Goal: Information Seeking & Learning: Learn about a topic

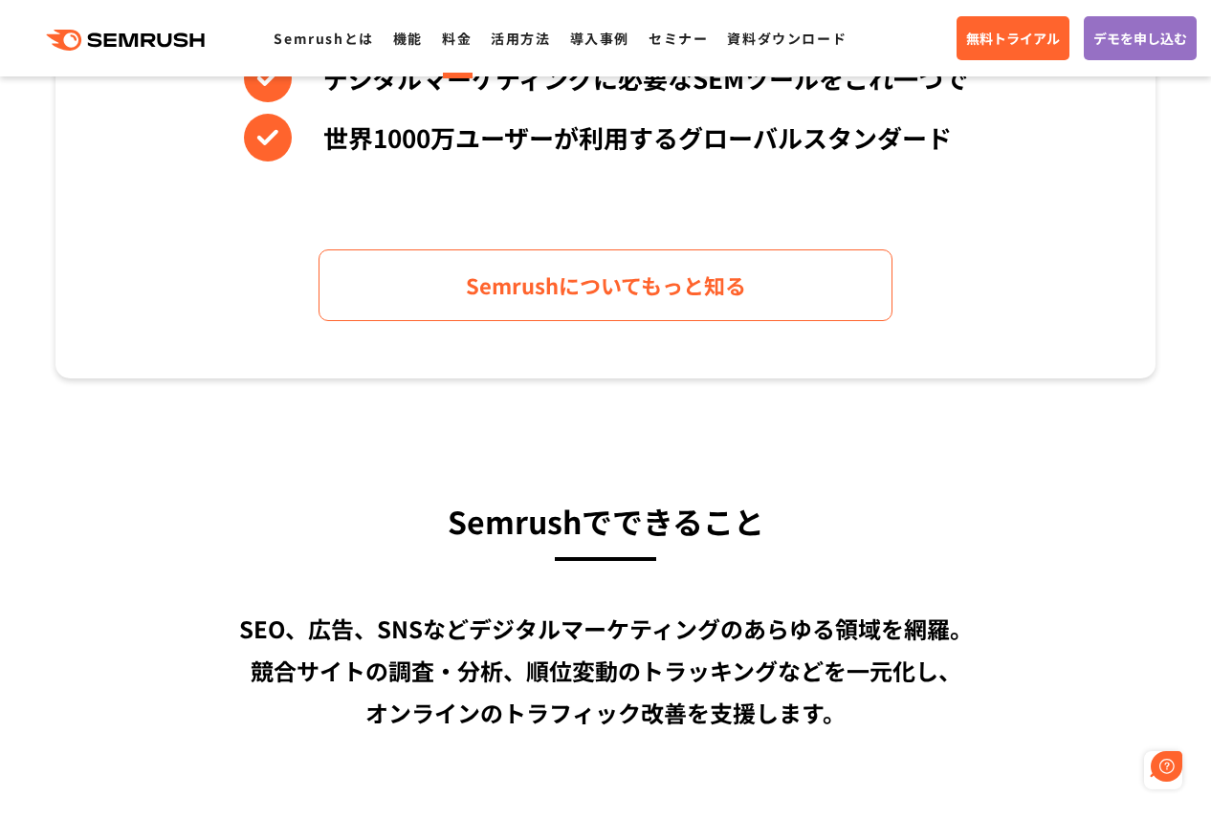
click at [457, 33] on link "料金" at bounding box center [457, 38] width 30 height 19
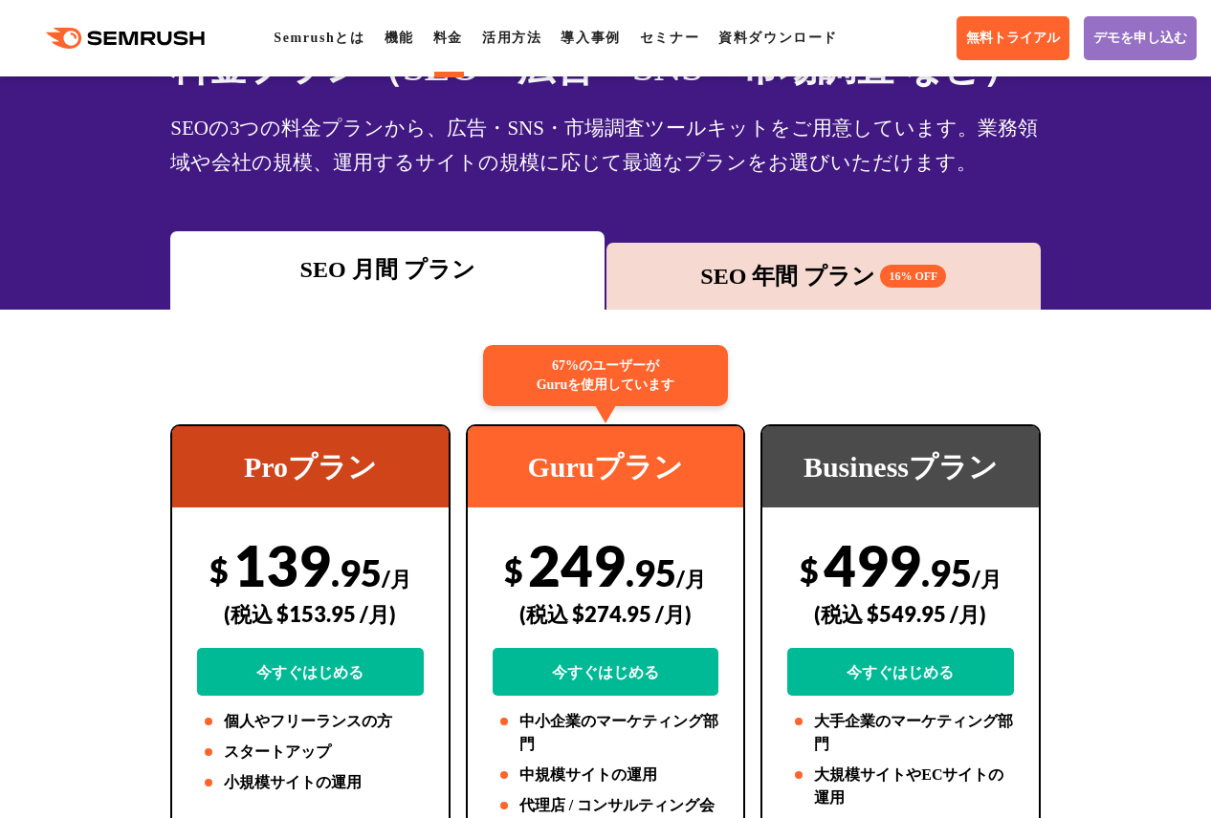
scroll to position [287, 0]
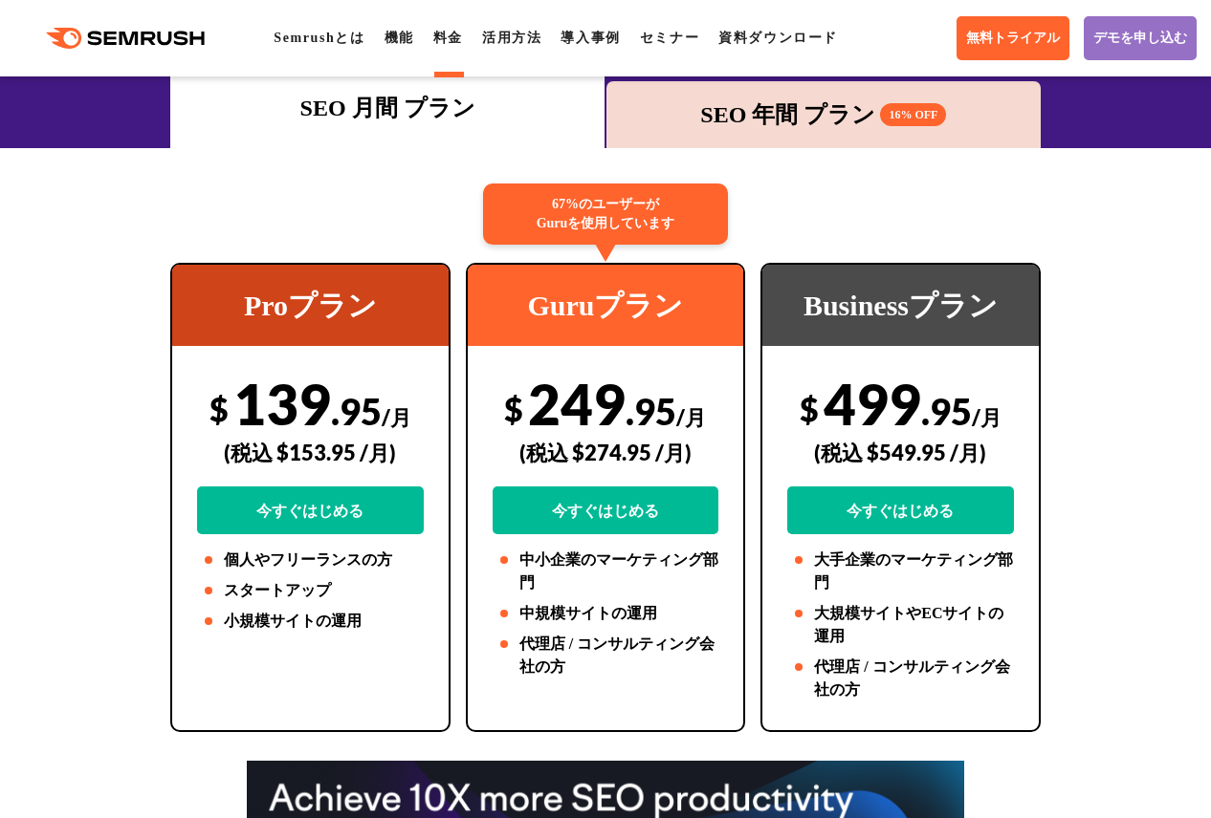
click at [329, 399] on div "$ 139 .95 /月 (税込 $153.95 /月) 今すぐはじめる" at bounding box center [310, 452] width 226 height 164
click at [727, 146] on div "SEO 年間 プラン 16% OFF" at bounding box center [823, 114] width 434 height 67
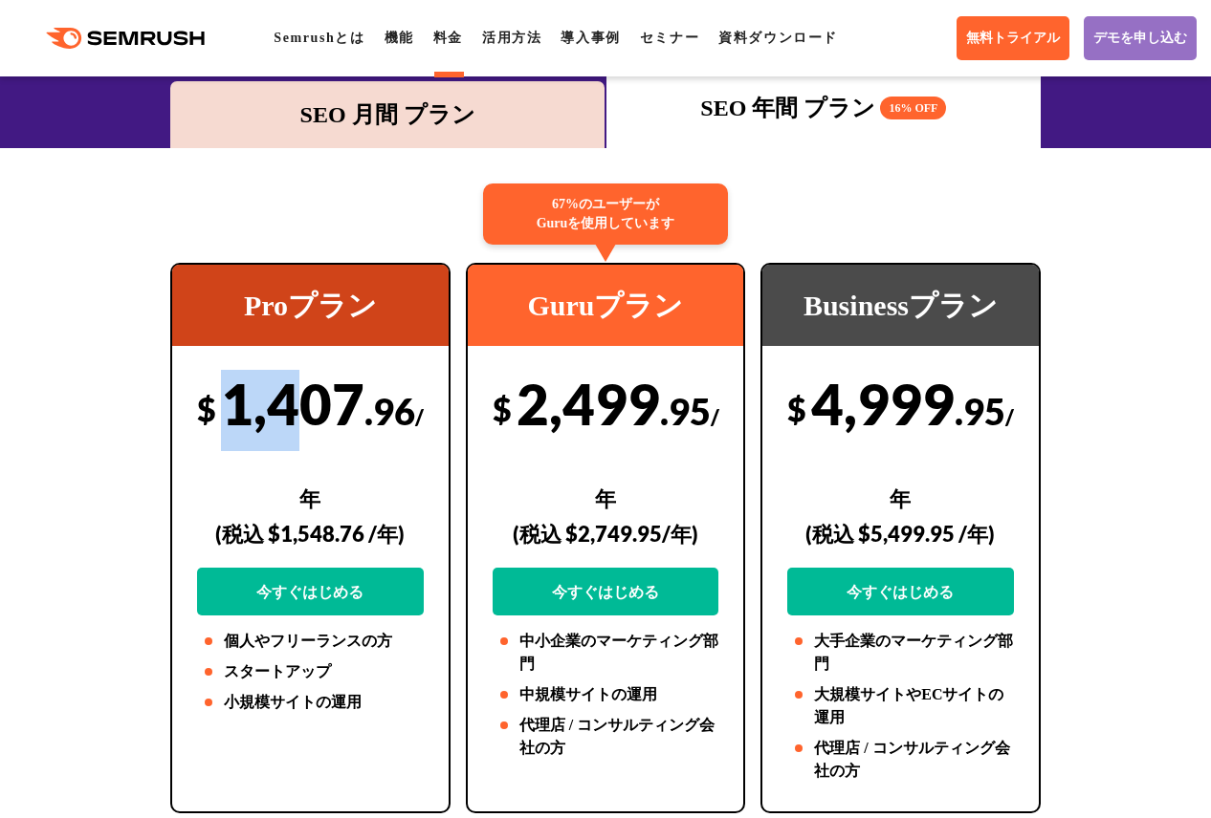
drag, startPoint x: 235, startPoint y: 406, endPoint x: 303, endPoint y: 415, distance: 68.4
click at [303, 415] on div "$ 1,407 .96 /年 (税込 $1,548.76 /年) 今すぐはじめる" at bounding box center [310, 493] width 226 height 246
drag, startPoint x: 288, startPoint y: 542, endPoint x: 341, endPoint y: 538, distance: 53.7
click at [341, 538] on div "(税込 $1,548.76 /年)" at bounding box center [310, 534] width 226 height 68
click at [350, 473] on div "$ 1,407 .96 /年 (税込 $1,548.76 /年) 今すぐはじめる" at bounding box center [310, 493] width 226 height 246
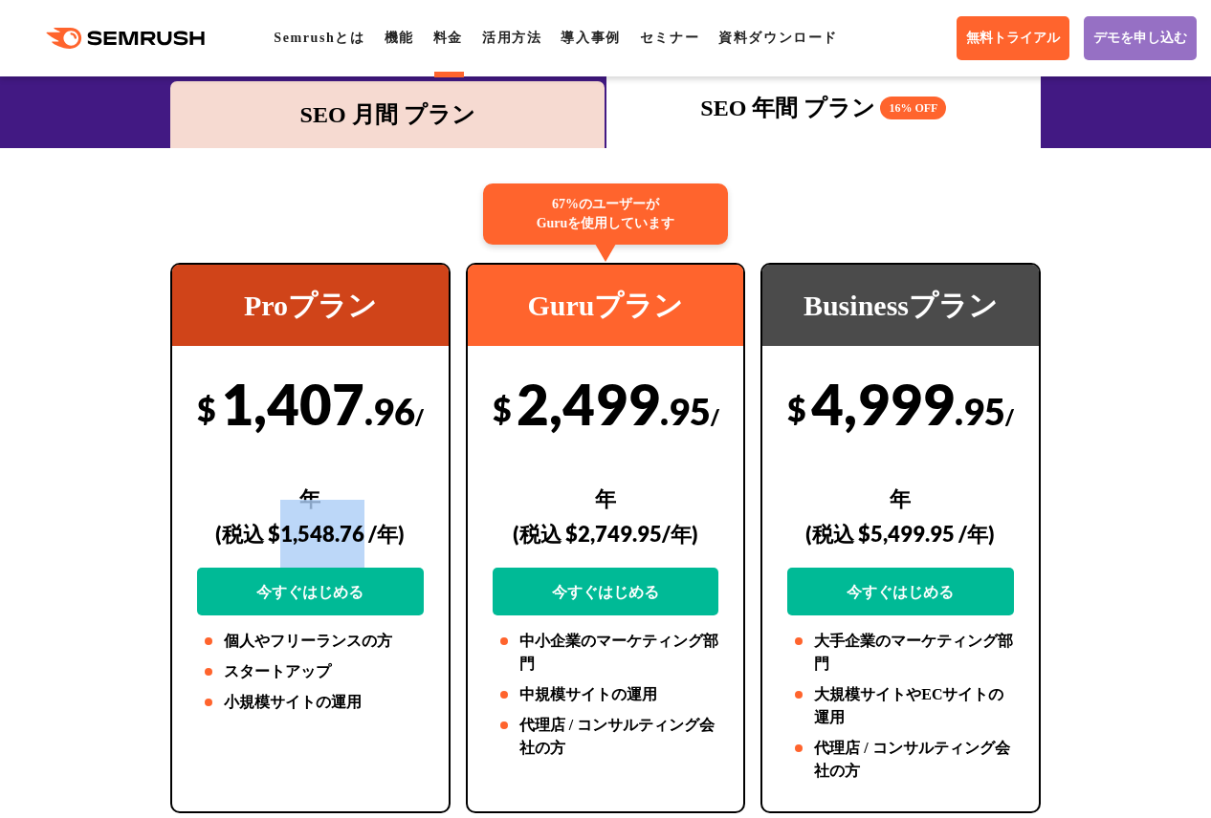
drag, startPoint x: 282, startPoint y: 540, endPoint x: 366, endPoint y: 536, distance: 84.2
click at [366, 536] on div "(税込 $1,548.76 /年)" at bounding box center [310, 534] width 226 height 68
copy div "1,548.76"
click at [270, 412] on div "$ 1,407 .96 /年 (税込 $1,548.76 /年) 今すぐはじめる" at bounding box center [310, 493] width 226 height 246
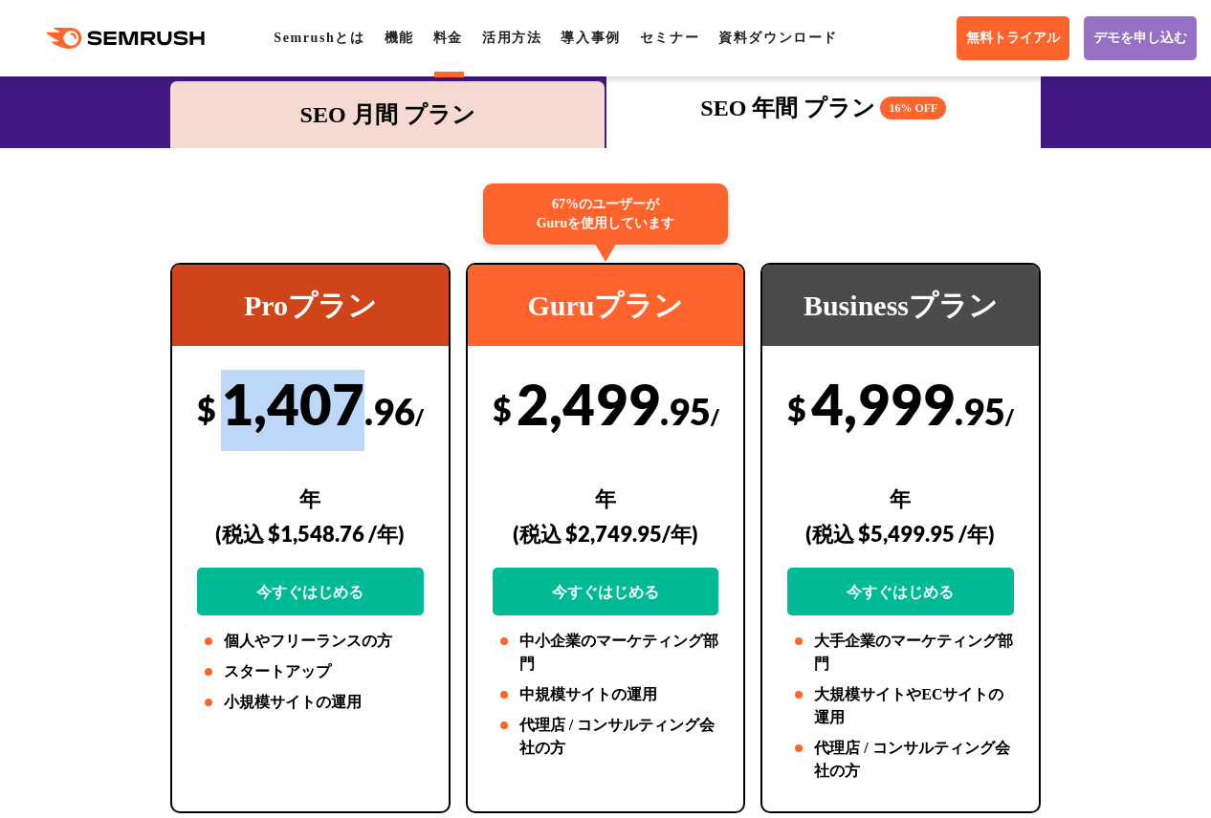
drag, startPoint x: 225, startPoint y: 413, endPoint x: 357, endPoint y: 407, distance: 132.1
click at [357, 407] on div "$ 1,407 .96 /年 (税込 $1,548.76 /年) 今すぐはじめる" at bounding box center [310, 493] width 226 height 246
copy div "1,407"
drag, startPoint x: 411, startPoint y: 406, endPoint x: 222, endPoint y: 416, distance: 189.6
click at [222, 416] on div "$ 1,407 .96 /年 (税込 $1,548.76 /年) 今すぐはじめる" at bounding box center [310, 493] width 226 height 246
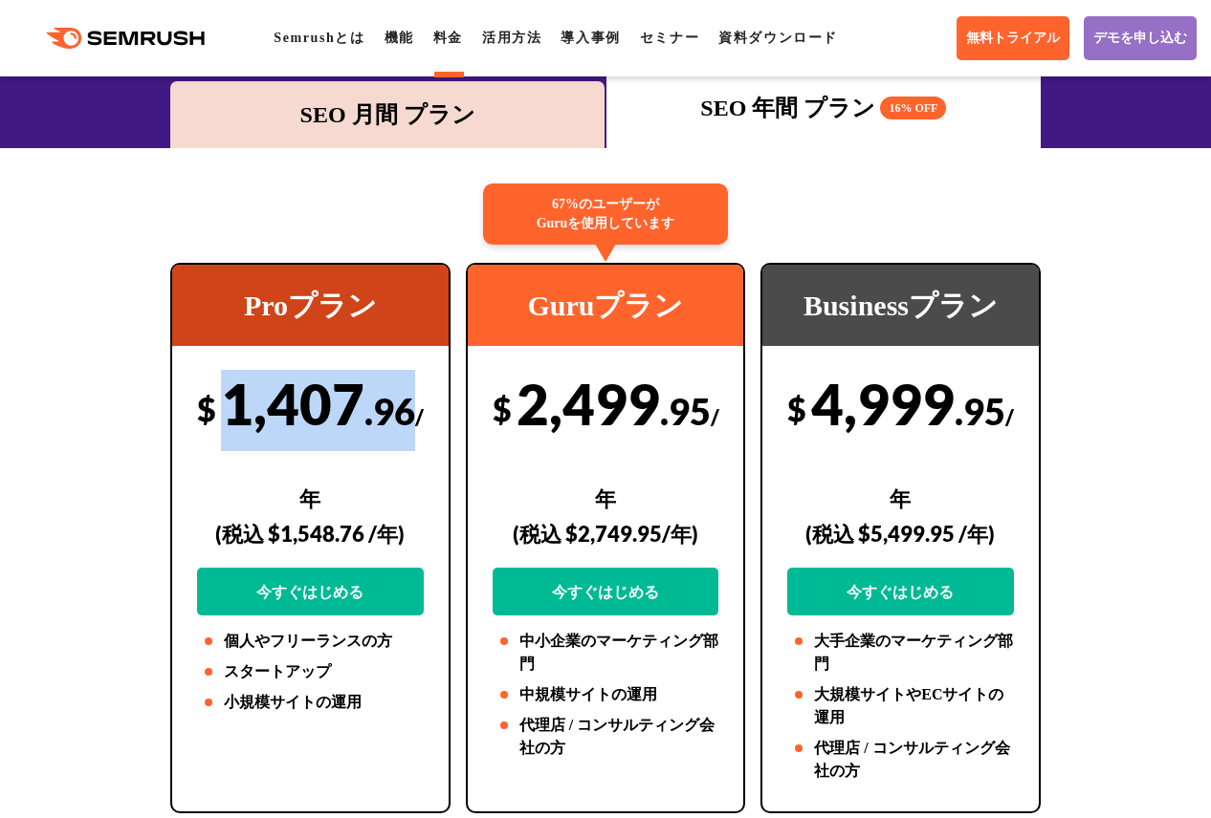
copy div "1,407 .96"
